Goal: Use online tool/utility: Utilize a website feature to perform a specific function

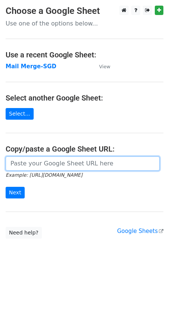
click at [38, 170] on input "url" at bounding box center [83, 163] width 154 height 14
paste input "https://docs.google.com/spreadsheets/d/1jNIuOAK9ubnB9XCiOiTZWoruZzbXrSiWjAIvgOd…"
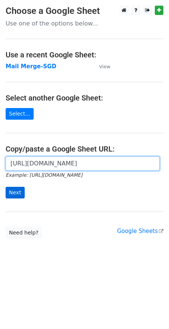
type input "https://docs.google.com/spreadsheets/d/1jNIuOAK9ubnB9XCiOiTZWoruZzbXrSiWjAIvgOd…"
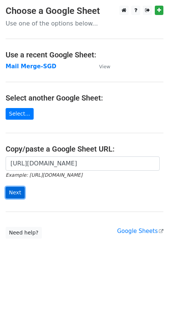
click at [16, 194] on input "Next" at bounding box center [15, 193] width 19 height 12
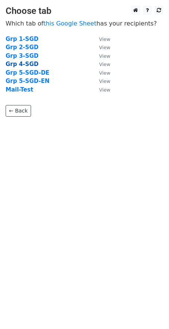
click at [19, 63] on strong "Grp 4-SGD" at bounding box center [22, 64] width 33 height 7
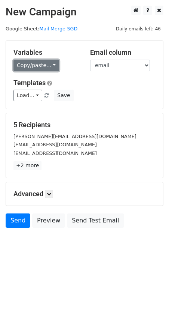
click at [25, 67] on link "Copy/paste..." at bounding box center [36, 66] width 46 height 12
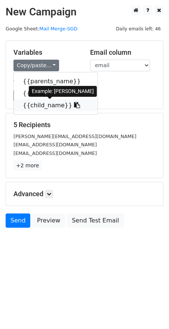
click at [33, 105] on link "{{child_name}}" at bounding box center [56, 105] width 84 height 12
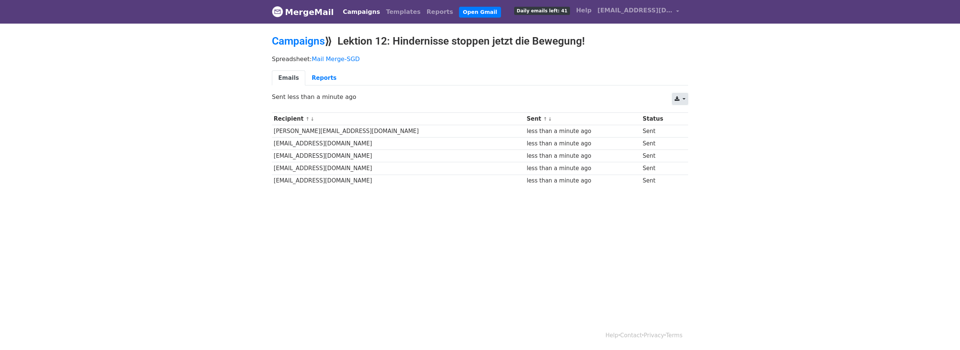
click at [681, 97] on link at bounding box center [680, 99] width 16 height 12
click at [313, 76] on link "Reports" at bounding box center [323, 77] width 37 height 15
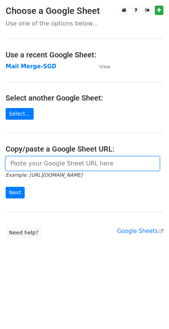
click at [37, 159] on input "url" at bounding box center [83, 163] width 154 height 14
paste input "https://docs.google.com/spreadsheets/d/1jNIuOAK9ubnB9XCiOiTZWoruZzbXrSiWjAIvgOd…"
type input "https://docs.google.com/spreadsheets/d/1jNIuOAK9ubnB9XCiOiTZWoruZzbXrSiWjAIvgOd…"
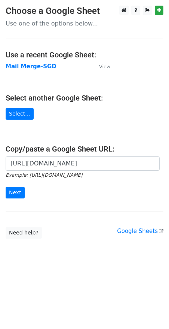
scroll to position [0, 0]
click at [12, 191] on input "Next" at bounding box center [15, 193] width 19 height 12
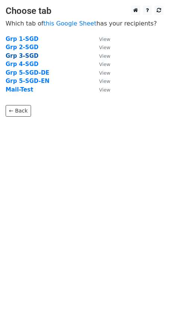
click at [23, 54] on strong "Grp 3-SGD" at bounding box center [22, 55] width 33 height 7
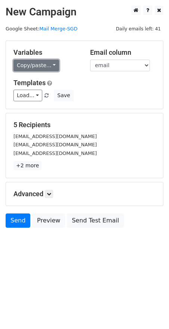
click at [48, 66] on link "Copy/paste..." at bounding box center [36, 66] width 46 height 12
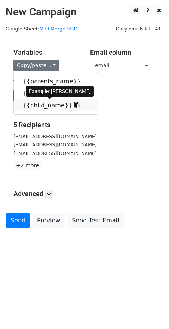
click at [44, 106] on link "{{child_name}}" at bounding box center [56, 105] width 84 height 12
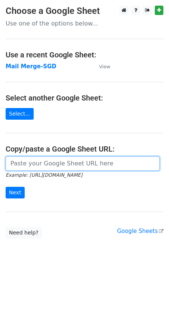
click at [98, 167] on input "url" at bounding box center [83, 163] width 154 height 14
paste input "https://docs.google.com/spreadsheets/d/1jNIuOAK9ubnB9XCiOiTZWoruZzbXrSiWjAIvgOd…"
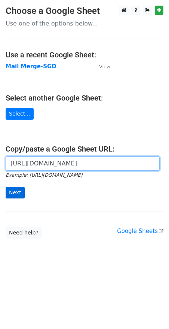
type input "https://docs.google.com/spreadsheets/d/1jNIuOAK9ubnB9XCiOiTZWoruZzbXrSiWjAIvgOd…"
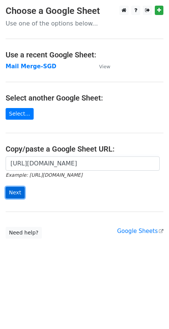
click at [18, 193] on input "Next" at bounding box center [15, 193] width 19 height 12
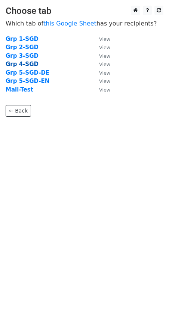
click at [29, 64] on strong "Grp 4-SGD" at bounding box center [22, 64] width 33 height 7
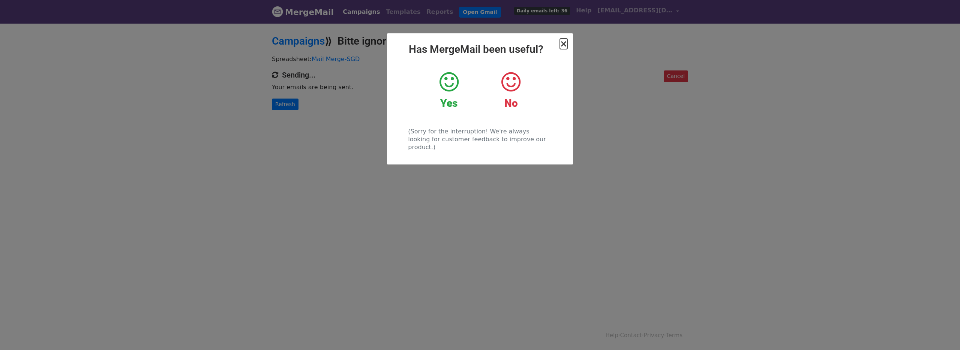
click at [560, 45] on div "× Has MergeMail been useful? Yes No (Sorry for the interruption! We're always l…" at bounding box center [480, 98] width 187 height 131
